Goal: Information Seeking & Learning: Learn about a topic

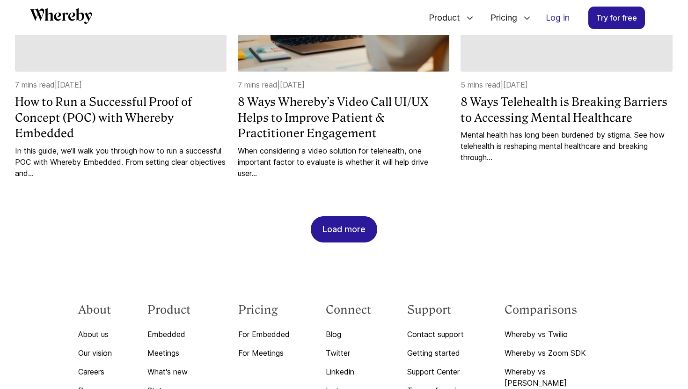
scroll to position [947, 0]
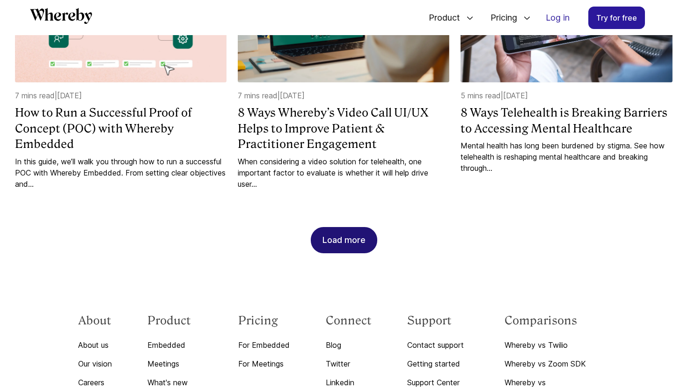
click at [346, 229] on div "Load more" at bounding box center [344, 240] width 43 height 25
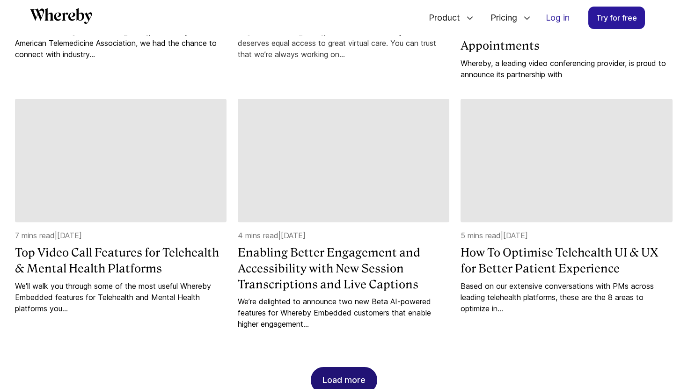
scroll to position [1311, 0]
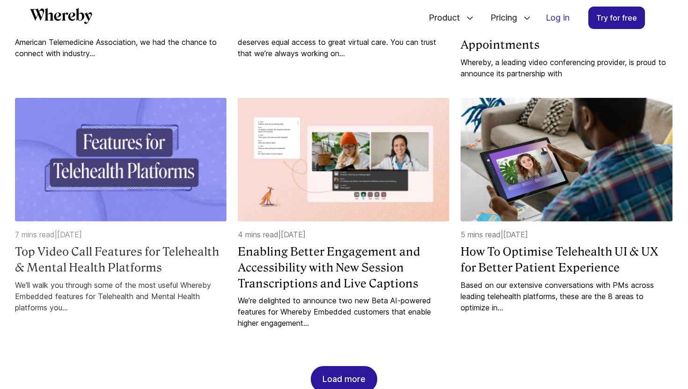
click at [142, 180] on img at bounding box center [121, 160] width 212 height 124
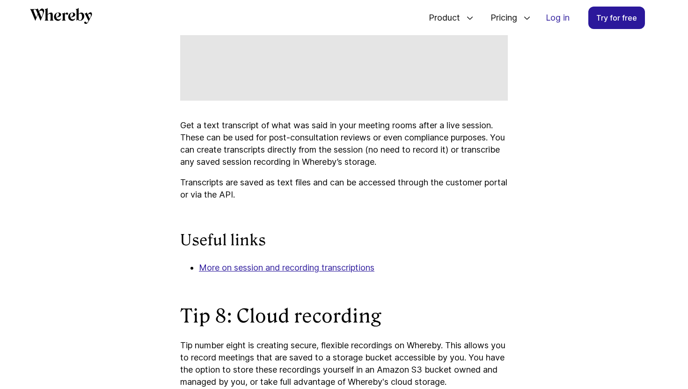
scroll to position [3232, 0]
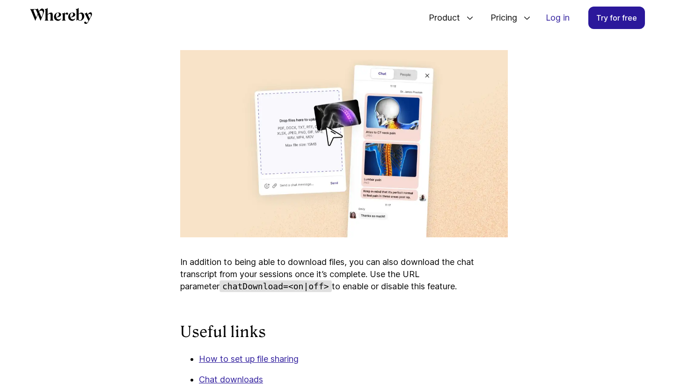
scroll to position [4140, 0]
